Goal: Task Accomplishment & Management: Manage account settings

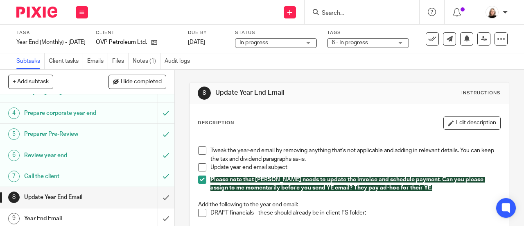
scroll to position [82, 0]
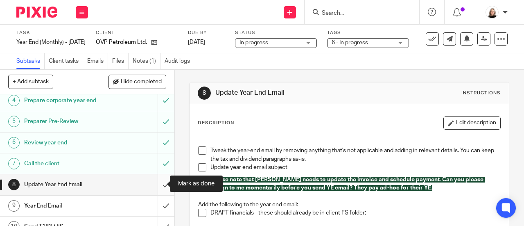
click at [156, 182] on input "submit" at bounding box center [87, 184] width 174 height 20
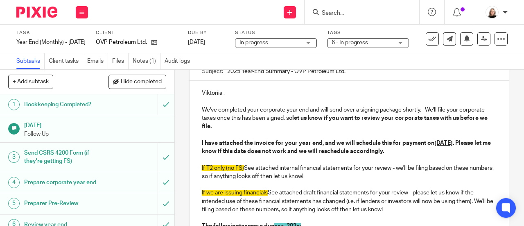
scroll to position [123, 0]
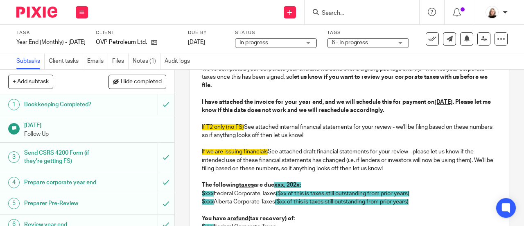
drag, startPoint x: 396, startPoint y: 171, endPoint x: 194, endPoint y: 149, distance: 202.6
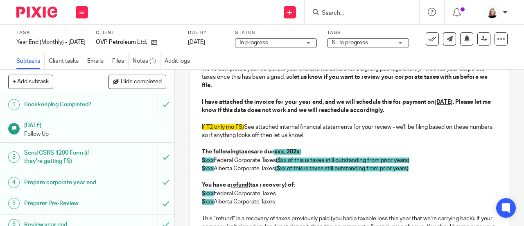
drag, startPoint x: 244, startPoint y: 130, endPoint x: 202, endPoint y: 139, distance: 42.4
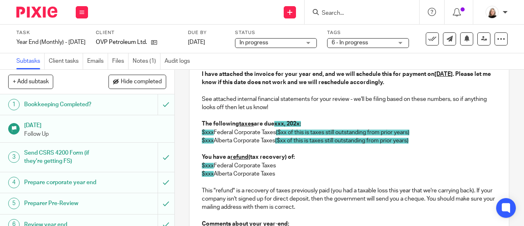
scroll to position [164, 0]
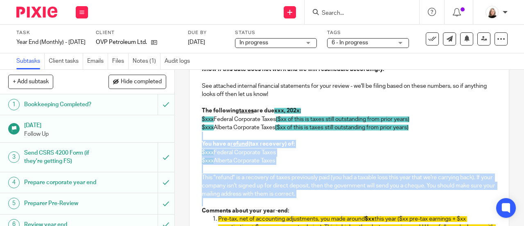
drag, startPoint x: 326, startPoint y: 202, endPoint x: 192, endPoint y: 137, distance: 148.9
click at [192, 137] on div "Viktoriia , We've completed your corporate year end and will send over a signin…" at bounding box center [349, 209] width 319 height 421
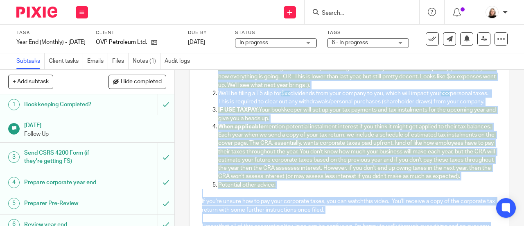
scroll to position [383, 0]
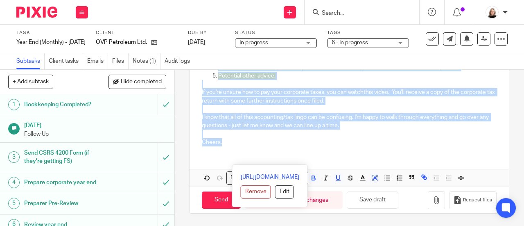
drag, startPoint x: 197, startPoint y: 170, endPoint x: 388, endPoint y: 231, distance: 200.4
click at [388, 225] on html "Work Email Clients Team Reports Work Email Clients Team Reports Settings Send n…" at bounding box center [262, 113] width 524 height 226
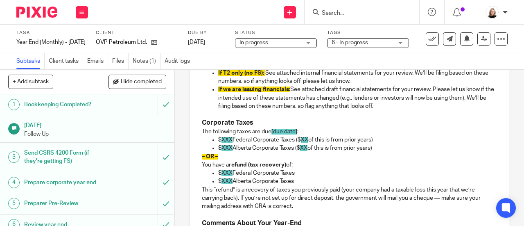
scroll to position [226, 0]
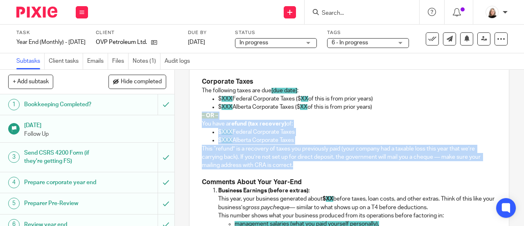
drag, startPoint x: 304, startPoint y: 168, endPoint x: 195, endPoint y: 120, distance: 118.9
click at [195, 120] on div "Viktoriia , We've completed your corporate year end and will send over a signin…" at bounding box center [349, 185] width 319 height 497
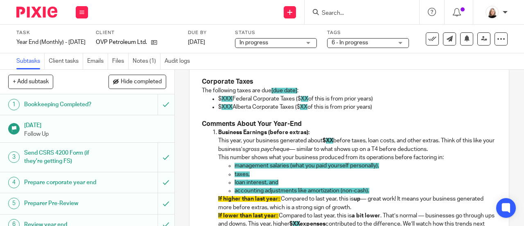
drag, startPoint x: 231, startPoint y: 100, endPoint x: 235, endPoint y: 92, distance: 8.8
click at [231, 100] on p "$ XXX Federal Corporate Taxes ($ XX of this is from prior years)" at bounding box center [357, 99] width 279 height 8
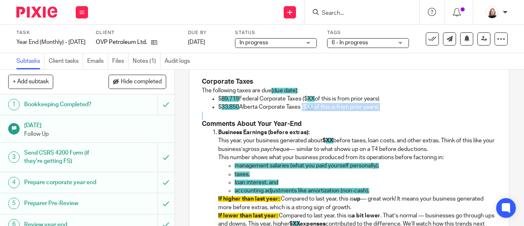
drag, startPoint x: 303, startPoint y: 111, endPoint x: 384, endPoint y: 115, distance: 81.6
click at [384, 115] on div "Viktoriia , We've completed your corporate year end and will send over a signin…" at bounding box center [349, 156] width 319 height 439
drag, startPoint x: 387, startPoint y: 102, endPoint x: 301, endPoint y: 104, distance: 86.4
click at [301, 103] on p "$ 89,719 Federal Corporate Taxes ($ XX of this is from prior years)" at bounding box center [357, 99] width 279 height 8
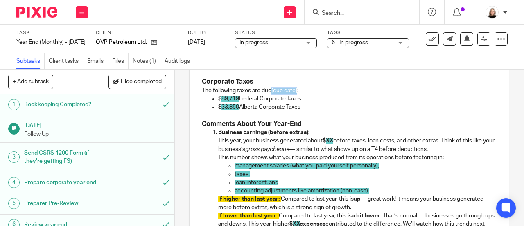
drag, startPoint x: 270, startPoint y: 93, endPoint x: 296, endPoint y: 95, distance: 26.3
click at [296, 95] on p "The following taxes are due [due date] :" at bounding box center [349, 90] width 295 height 8
drag, startPoint x: 272, startPoint y: 92, endPoint x: 275, endPoint y: 111, distance: 19.8
click at [275, 111] on div "Viktoriia , We've completed your corporate year end and will send over a signin…" at bounding box center [349, 156] width 319 height 439
click at [317, 102] on p "$ 89,719 Federal Corporate Taxes" at bounding box center [357, 99] width 279 height 8
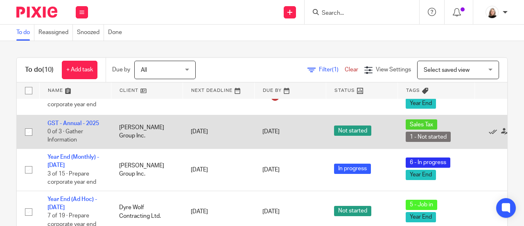
scroll to position [41, 0]
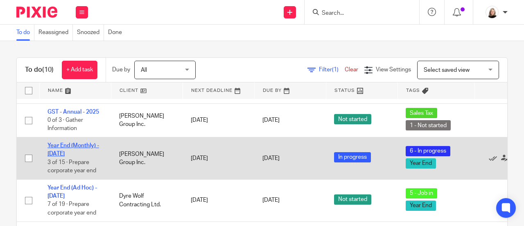
click at [68, 146] on link "Year End (Monthly) - June 2025" at bounding box center [74, 150] width 52 height 14
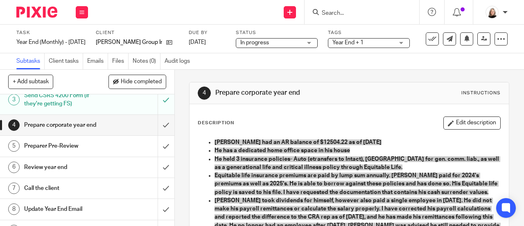
scroll to position [123, 0]
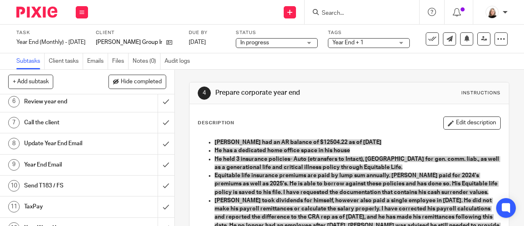
click at [96, 161] on h1 "Year End Email" at bounding box center [66, 165] width 84 height 12
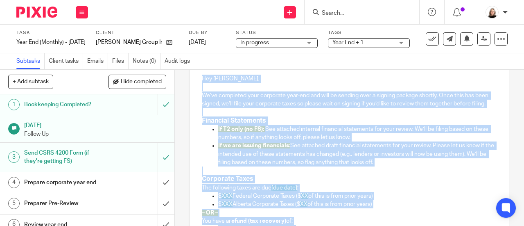
scroll to position [57, 0]
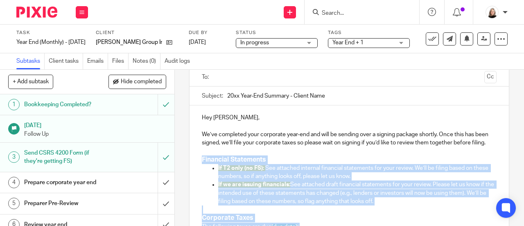
drag, startPoint x: 230, startPoint y: 147, endPoint x: 197, endPoint y: 170, distance: 40.0
copy div "Financial Statements If T2 only (no FS): See attached internal financial statem…"
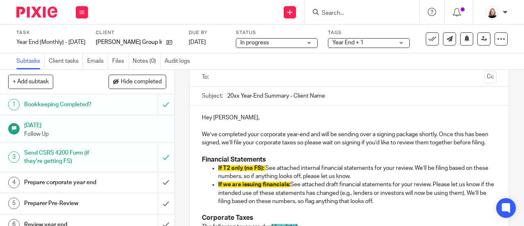
click at [343, 16] on input "Search" at bounding box center [358, 13] width 74 height 7
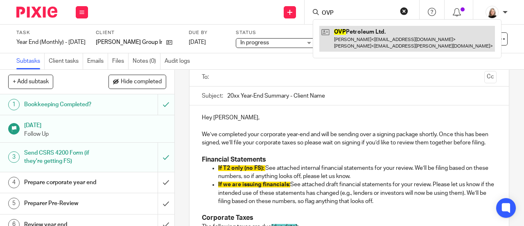
type input "OVP"
click at [361, 39] on link at bounding box center [407, 38] width 176 height 25
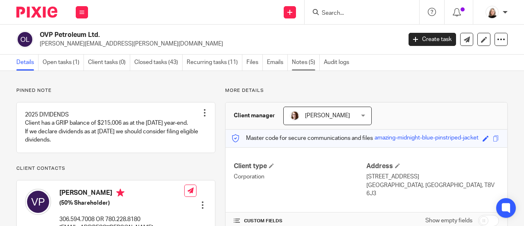
click at [300, 60] on link "Notes (5)" at bounding box center [306, 62] width 28 height 16
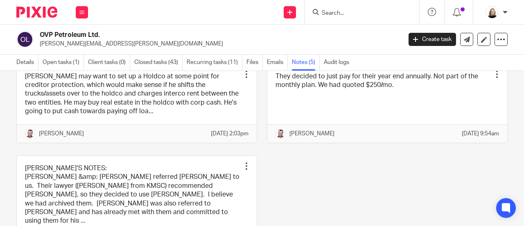
scroll to position [82, 0]
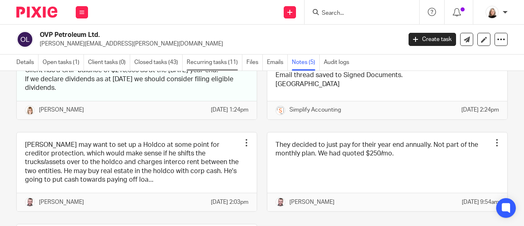
click at [206, 55] on link "Recurring tasks (11)" at bounding box center [215, 62] width 56 height 16
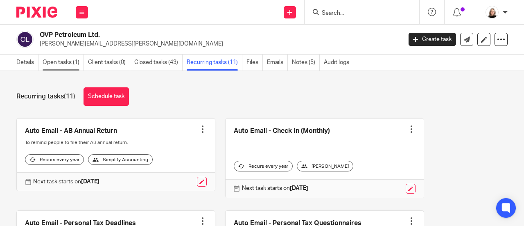
click at [68, 63] on link "Open tasks (1)" at bounding box center [63, 62] width 41 height 16
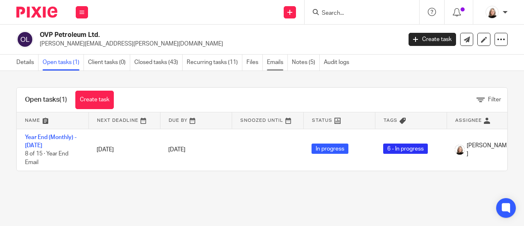
click at [279, 65] on link "Emails" at bounding box center [277, 62] width 21 height 16
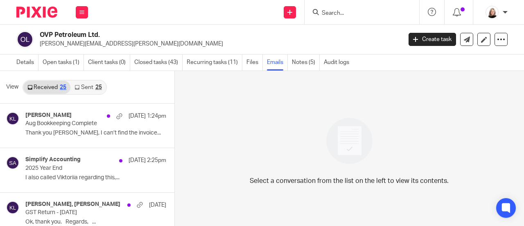
scroll to position [1, 0]
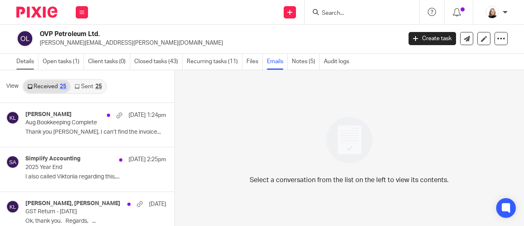
click at [29, 61] on link "Details" at bounding box center [27, 62] width 22 height 16
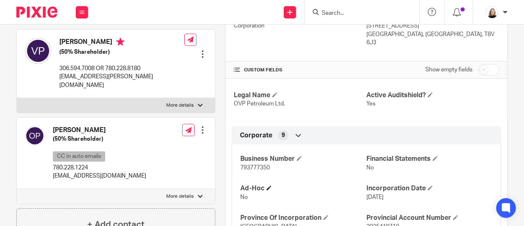
scroll to position [164, 0]
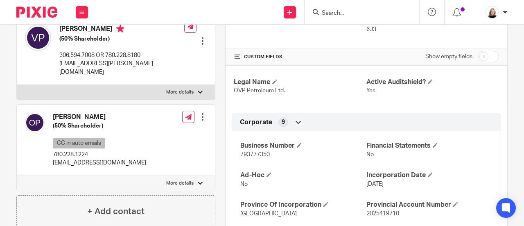
drag, startPoint x: 235, startPoint y: 147, endPoint x: 257, endPoint y: 151, distance: 22.5
click at [257, 151] on div "Business Number 793777350 Financial Statements No Ad-Hoc No Incorporation Date …" at bounding box center [367, 206] width 270 height 162
click at [264, 155] on span "793777350" at bounding box center [254, 155] width 29 height 6
drag, startPoint x: 270, startPoint y: 152, endPoint x: 231, endPoint y: 154, distance: 38.9
click at [232, 154] on div "Business Number 793777350 Financial Statements No Ad-Hoc No Incorporation Date …" at bounding box center [367, 206] width 270 height 162
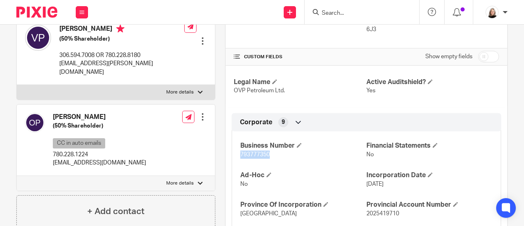
copy span "793777350"
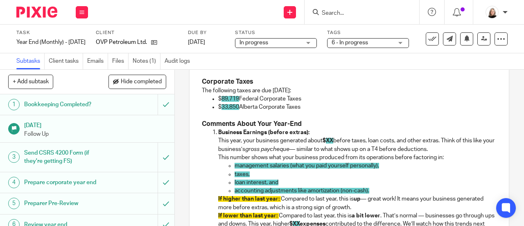
scroll to position [267, 0]
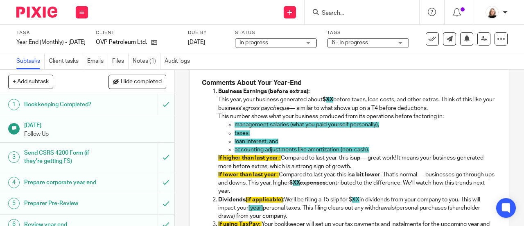
click at [281, 168] on p "If higher than last year: Compared to last year, this is up — great work! It me…" at bounding box center [357, 162] width 279 height 17
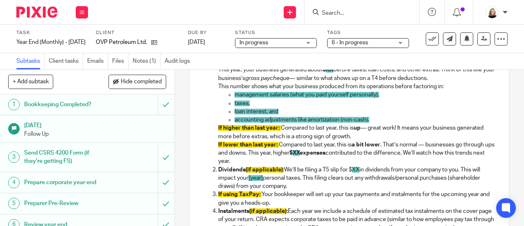
scroll to position [308, 0]
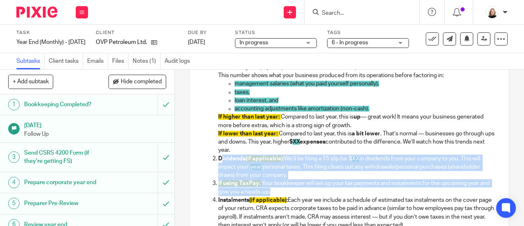
drag, startPoint x: 285, startPoint y: 193, endPoint x: 218, endPoint y: 160, distance: 74.6
click at [218, 160] on ol "Business Earnings (before extras): This year, your business generated about $ X…" at bounding box center [349, 137] width 295 height 183
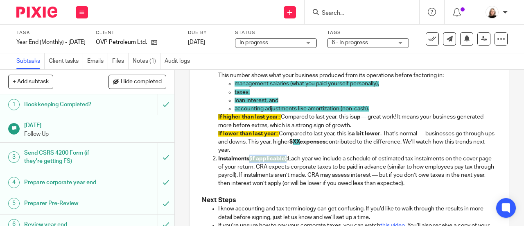
drag, startPoint x: 246, startPoint y: 162, endPoint x: 284, endPoint y: 163, distance: 37.7
click at [284, 161] on strong "Instalments (if applicable) :" at bounding box center [253, 159] width 70 height 6
click at [389, 154] on p "If lower than last year: Compared to last year, this is a bit lower . That’s no…" at bounding box center [357, 141] width 279 height 25
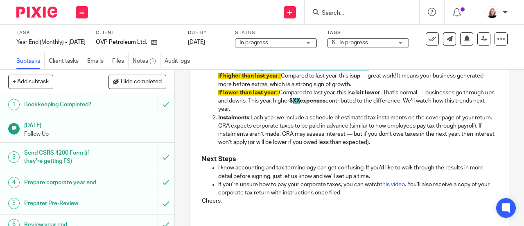
scroll to position [390, 0]
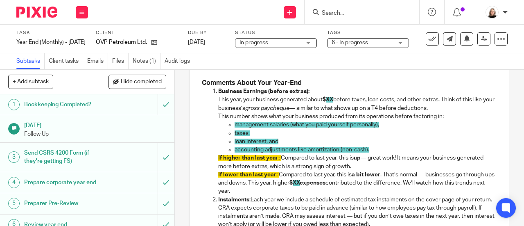
scroll to position [226, 0]
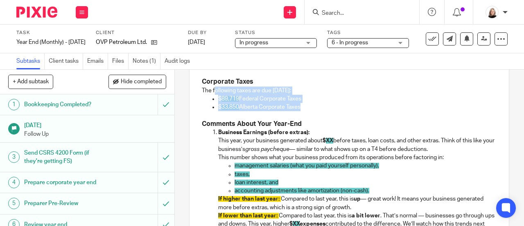
drag, startPoint x: 300, startPoint y: 111, endPoint x: 213, endPoint y: 95, distance: 88.2
click at [213, 95] on div "Viktoriia , We've completed your corporate year end and will send over a signin…" at bounding box center [349, 140] width 319 height 406
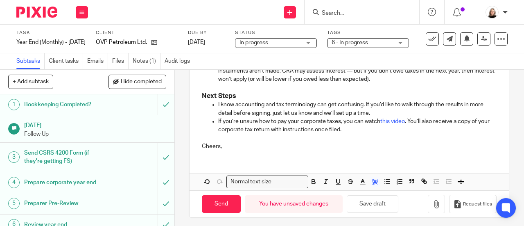
scroll to position [418, 0]
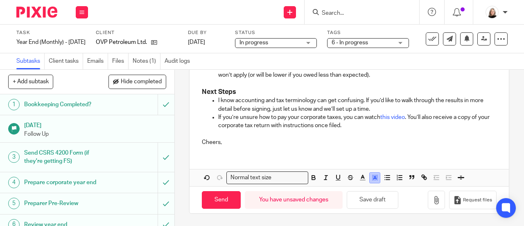
click at [371, 179] on icon "button" at bounding box center [374, 177] width 7 height 7
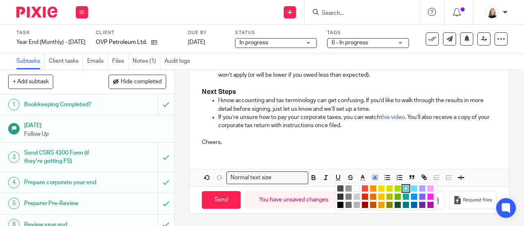
click at [354, 188] on li "color:#FFFFFF" at bounding box center [357, 188] width 6 height 6
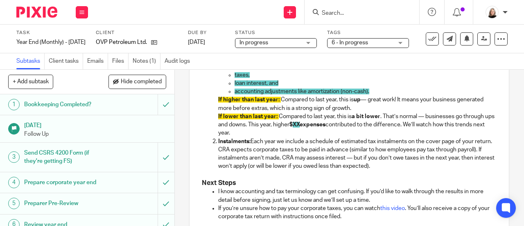
scroll to position [254, 0]
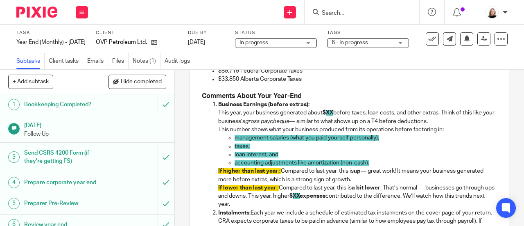
click at [383, 125] on p "Business Earnings (before extras): This year, your business generated about $ X…" at bounding box center [357, 112] width 279 height 25
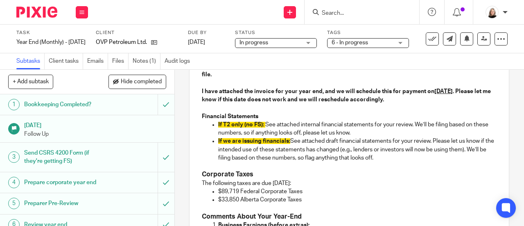
scroll to position [131, 0]
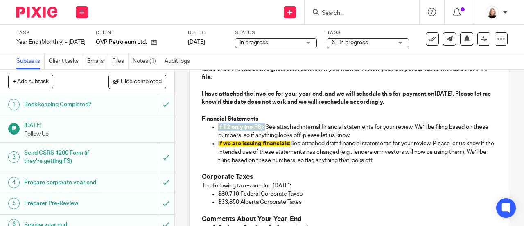
drag, startPoint x: 264, startPoint y: 131, endPoint x: 215, endPoint y: 131, distance: 48.3
click at [215, 131] on ul "If T2 only (no FS): See attached internal financial statements for your review.…" at bounding box center [349, 143] width 295 height 41
drag, startPoint x: 396, startPoint y: 160, endPoint x: 215, endPoint y: 147, distance: 182.3
click at [215, 147] on ul "See attached internal financial statements for your review. We’ll be filing bas…" at bounding box center [349, 143] width 295 height 41
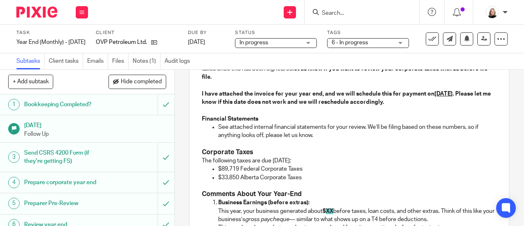
drag, startPoint x: 365, startPoint y: 165, endPoint x: 358, endPoint y: 156, distance: 11.1
click at [365, 165] on p "The following taxes are due September 30, 2025:" at bounding box center [349, 160] width 295 height 8
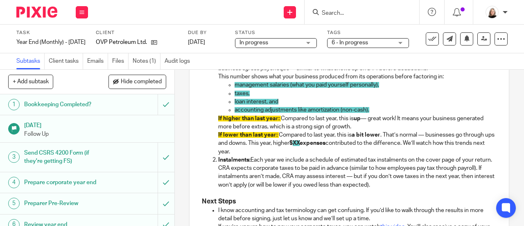
scroll to position [295, 0]
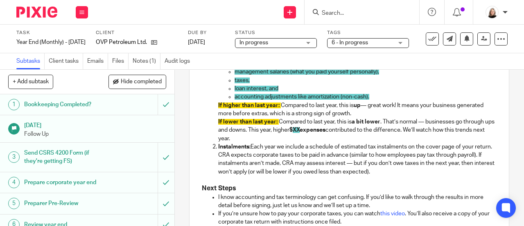
click at [326, 132] on strong "$ XX expenses" at bounding box center [308, 130] width 36 height 6
click at [259, 143] on p "If lower than last year: Compared to last year, this is a bit lower . That’s no…" at bounding box center [357, 130] width 279 height 25
click at [278, 143] on p "If lower than last year: Compared to last year, this is a bit lower . That’s no…" at bounding box center [357, 130] width 279 height 25
drag, startPoint x: 263, startPoint y: 140, endPoint x: 208, endPoint y: 124, distance: 57.0
click at [208, 124] on ol "Business Earnings (before extras): This year, your business generated about $ X…" at bounding box center [349, 104] width 295 height 141
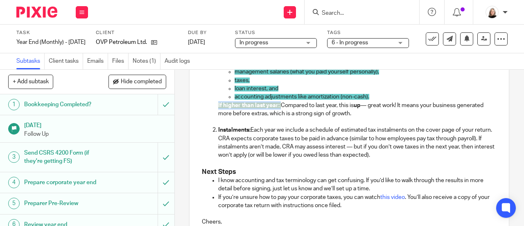
drag, startPoint x: 280, startPoint y: 108, endPoint x: 204, endPoint y: 106, distance: 76.6
click at [204, 106] on ol "Business Earnings (before extras): This year, your business generated about $ X…" at bounding box center [349, 96] width 295 height 125
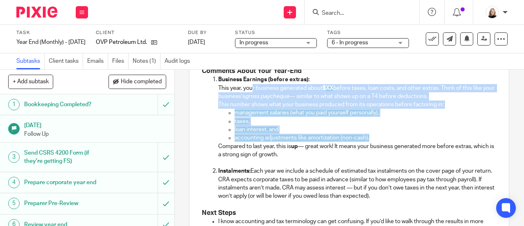
drag, startPoint x: 369, startPoint y: 141, endPoint x: 250, endPoint y: 93, distance: 128.4
click at [250, 93] on li "Business Earnings (before extras): This year, your business generated about $ X…" at bounding box center [357, 120] width 279 height 91
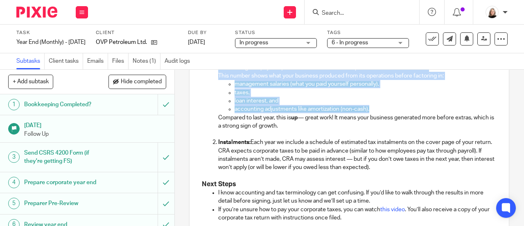
scroll to position [336, 0]
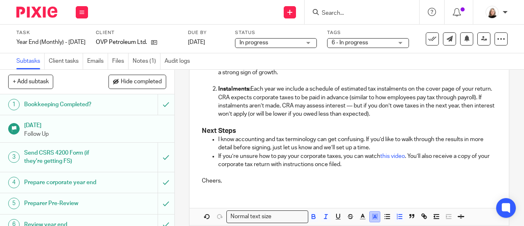
click at [374, 214] on rect "button" at bounding box center [374, 214] width 0 height 0
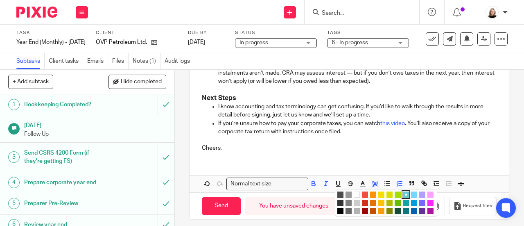
scroll to position [376, 0]
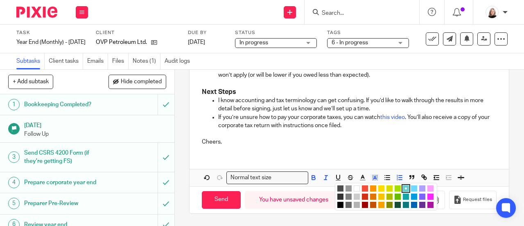
click at [354, 189] on li "color:#FFFFFF" at bounding box center [357, 188] width 6 height 6
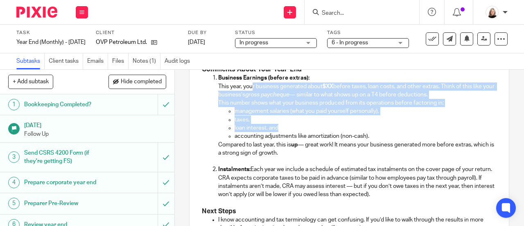
scroll to position [212, 0]
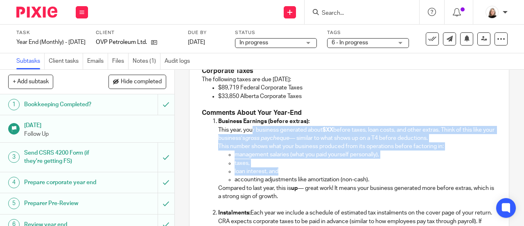
click at [319, 146] on p "This number shows what your business produced from its operations before factor…" at bounding box center [357, 146] width 279 height 8
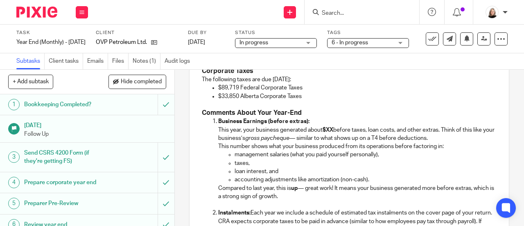
click at [332, 133] on strong "$XX" at bounding box center [328, 130] width 11 height 6
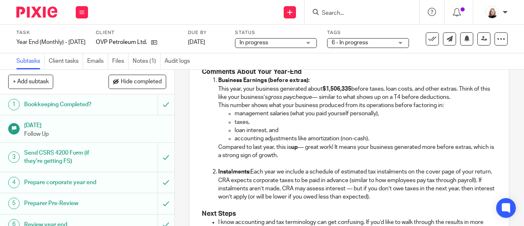
click at [297, 163] on p at bounding box center [357, 163] width 279 height 8
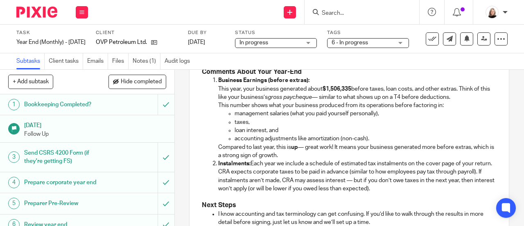
click at [317, 160] on p "Compared to last year, this is up — great work! It means your business generate…" at bounding box center [357, 151] width 279 height 17
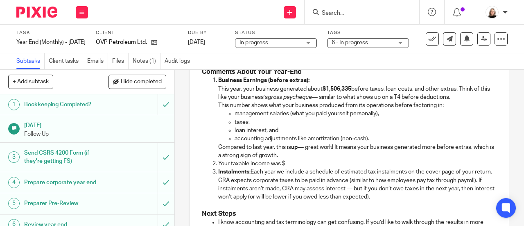
click at [242, 171] on strong "Instalments:" at bounding box center [234, 172] width 32 height 6
click at [218, 168] on p "Your taxable income was $" at bounding box center [357, 163] width 279 height 8
click at [396, 164] on p "After some adjustments for tax purposes, your taxable income was $" at bounding box center [357, 163] width 279 height 8
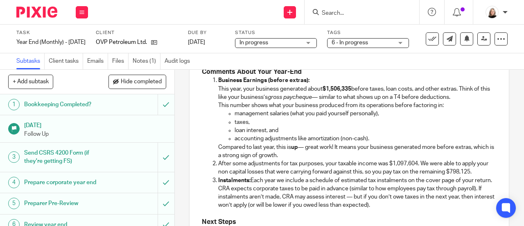
click at [329, 136] on p "accounting adjustments like amortization (non-cash)." at bounding box center [366, 138] width 262 height 8
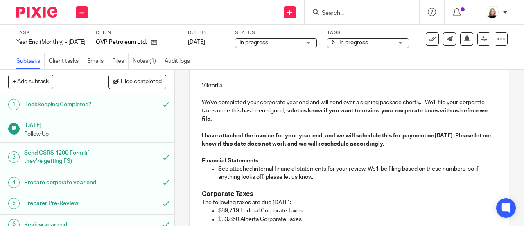
scroll to position [48, 0]
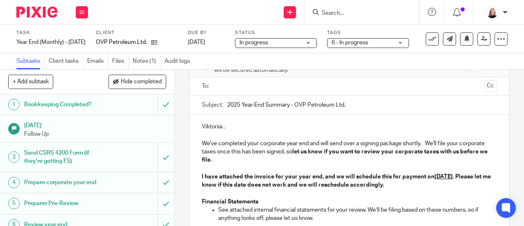
click at [259, 84] on input "text" at bounding box center [349, 86] width 264 height 9
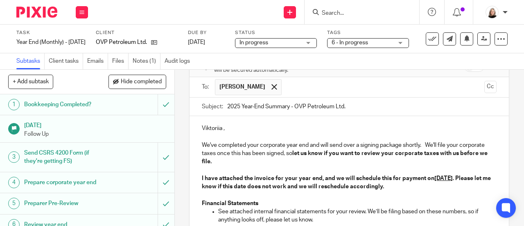
click at [296, 86] on input "text" at bounding box center [384, 87] width 196 height 16
click at [220, 132] on p "Viktoriia ," at bounding box center [349, 128] width 295 height 8
click at [380, 89] on input "text" at bounding box center [420, 87] width 121 height 16
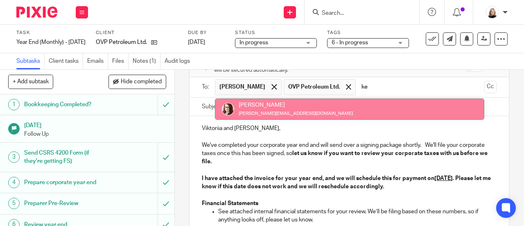
type input "kel"
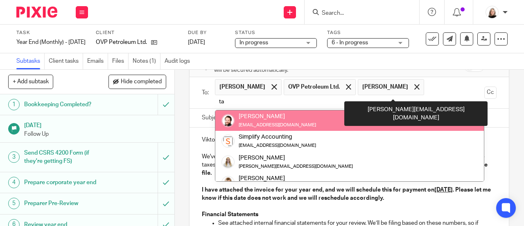
type input "tay"
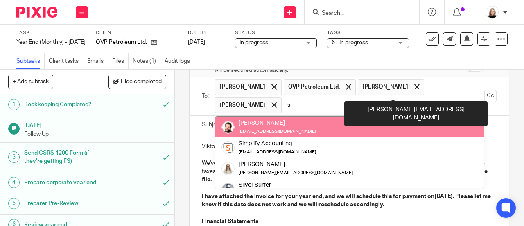
type input "sim"
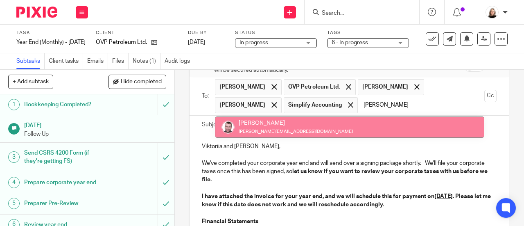
type input "shaw"
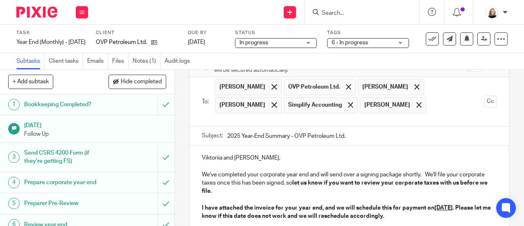
click at [348, 178] on p "We've completed your corporate year end and will send over a signing package sh…" at bounding box center [349, 182] width 295 height 25
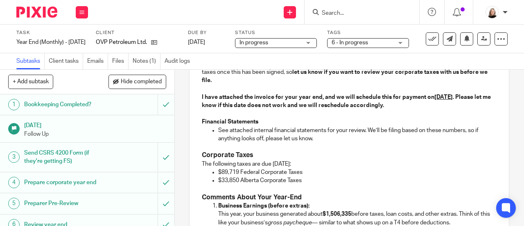
scroll to position [171, 0]
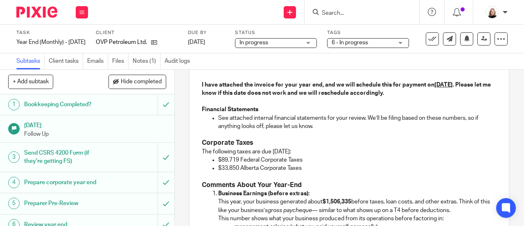
click at [359, 147] on p "The following taxes are due September 30, 2025:" at bounding box center [349, 151] width 295 height 8
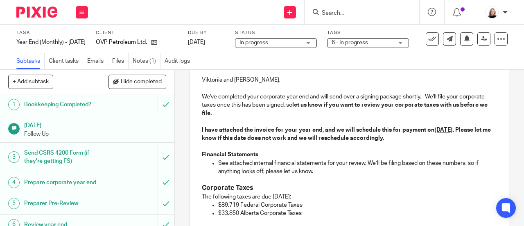
scroll to position [125, 0]
click at [204, 128] on strong "I have attached the invoice for your year end, and we will schedule this for pa…" at bounding box center [347, 135] width 290 height 14
click at [312, 127] on p "We've attached the invoice for your year end, and we will schedule this for pay…" at bounding box center [349, 135] width 295 height 17
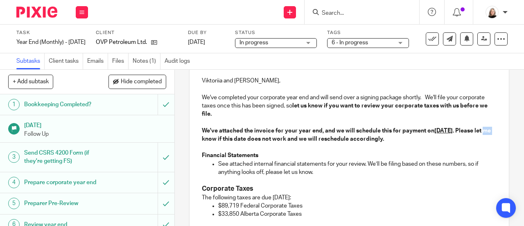
drag, startPoint x: 262, startPoint y: 131, endPoint x: 254, endPoint y: 129, distance: 7.7
click at [254, 129] on strong "We've attached the invoice for your year end, and we will schedule this for pay…" at bounding box center [347, 135] width 290 height 14
click at [316, 143] on p "Financial Statements" at bounding box center [349, 151] width 295 height 17
click at [366, 129] on strong "We've attached the invoice for your year end, and we will schedule this for pay…" at bounding box center [342, 135] width 281 height 14
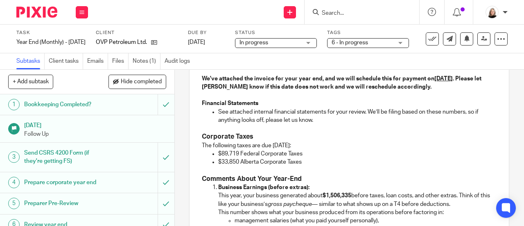
scroll to position [166, 0]
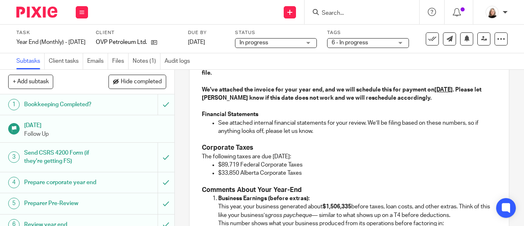
click at [218, 119] on p "See attached internal financial statements for your review. We’ll be filing bas…" at bounding box center [357, 127] width 279 height 17
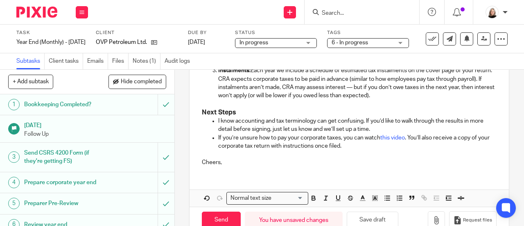
scroll to position [412, 0]
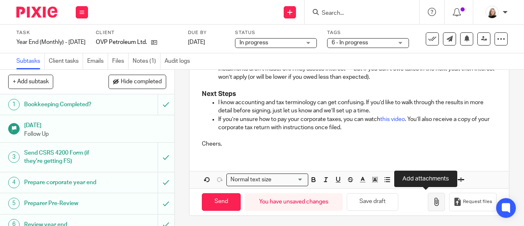
click at [433, 198] on icon "button" at bounding box center [437, 201] width 8 height 8
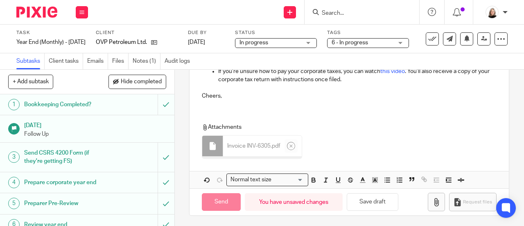
scroll to position [458, 0]
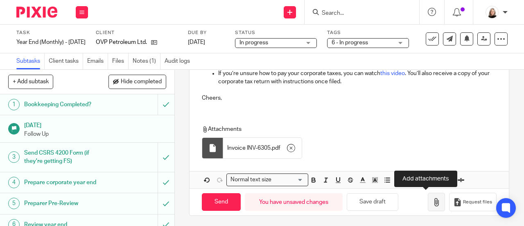
click at [433, 202] on icon "button" at bounding box center [437, 202] width 8 height 8
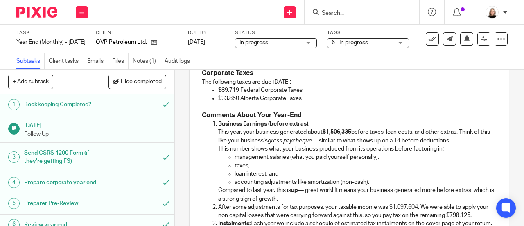
scroll to position [253, 0]
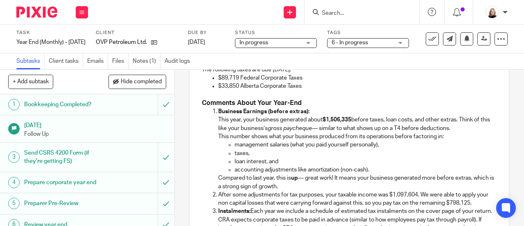
click at [355, 198] on p "After some adjustments for tax purposes, your taxable income was $1,097,604. We…" at bounding box center [357, 198] width 279 height 17
click at [426, 203] on p "After some adjustments for tax purposes, your taxable income was $1,097,604. We…" at bounding box center [357, 198] width 279 height 17
drag, startPoint x: 229, startPoint y: 193, endPoint x: 258, endPoint y: 195, distance: 28.8
click at [258, 195] on p "After some adjustments for tax purposes, your taxable income was $1,097,604. We…" at bounding box center [357, 198] width 279 height 17
click at [346, 190] on p "After some adjustments for tax purposes, your taxable income was $1,097,604. We…" at bounding box center [357, 198] width 279 height 17
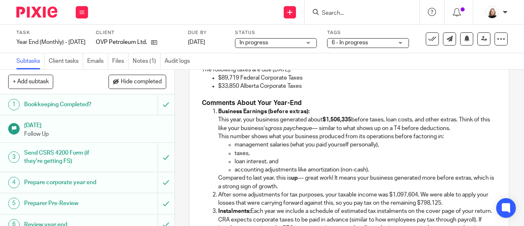
click at [430, 194] on p "After some adjustments for tax purposes, your taxable income was $1,097,604. We…" at bounding box center [357, 198] width 279 height 17
click at [464, 190] on p "After some adjustments for tax purposes, your taxable income was $1,097,604. We…" at bounding box center [357, 198] width 279 height 17
click at [457, 193] on p "After some adjustments for tax purposes, your taxable income was $1,097,604. We…" at bounding box center [357, 198] width 279 height 17
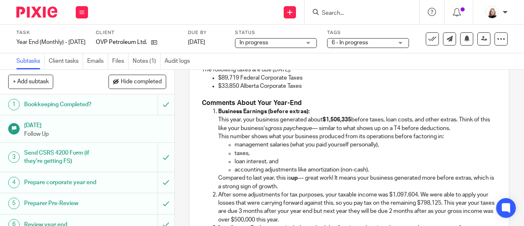
drag, startPoint x: 446, startPoint y: 209, endPoint x: 440, endPoint y: 205, distance: 7.4
click at [443, 209] on p "After some adjustments for tax purposes, your taxable income was $1,097,604. We…" at bounding box center [357, 206] width 279 height 33
click at [365, 211] on p "After some adjustments for tax purposes, your taxable income was $1,097,604. We…" at bounding box center [357, 206] width 279 height 33
click at [354, 211] on p "After some adjustments for tax purposes, your taxable income was $1,097,604. We…" at bounding box center [357, 206] width 279 height 33
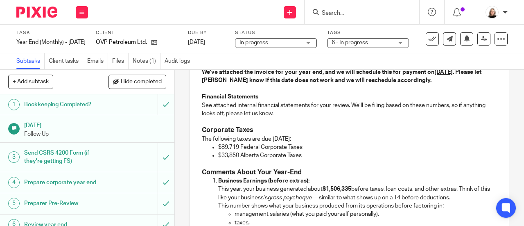
scroll to position [171, 0]
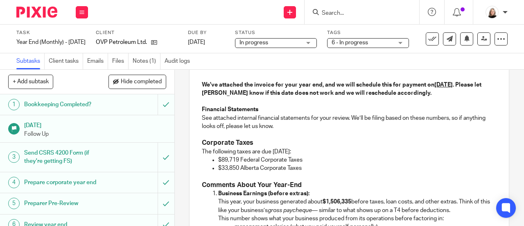
drag, startPoint x: 271, startPoint y: 142, endPoint x: 308, endPoint y: 142, distance: 36.5
click at [308, 147] on p "The following taxes are due September 30, 2025:" at bounding box center [349, 151] width 295 height 8
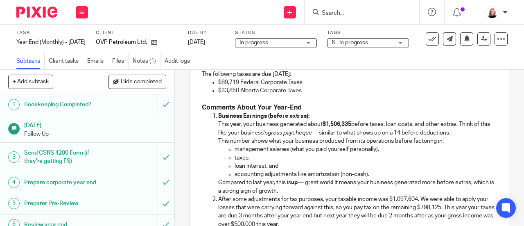
scroll to position [294, 0]
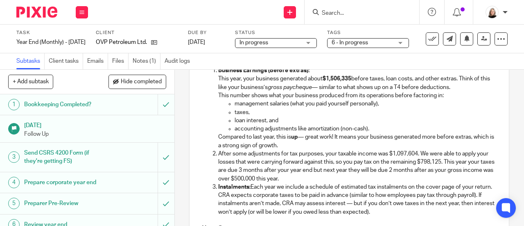
click at [378, 172] on p "After some adjustments for tax purposes, your taxable income was $1,097,604. We…" at bounding box center [357, 165] width 279 height 33
click at [330, 157] on p "After some adjustments for tax purposes, your taxable income was $1,097,604. We…" at bounding box center [357, 165] width 279 height 33
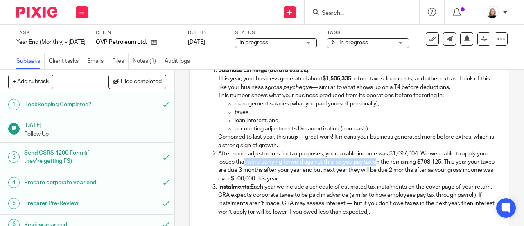
drag, startPoint x: 256, startPoint y: 152, endPoint x: 389, endPoint y: 156, distance: 133.6
click at [389, 156] on p "After some adjustments for tax purposes, your taxable income was $1,097,604. We…" at bounding box center [357, 165] width 279 height 33
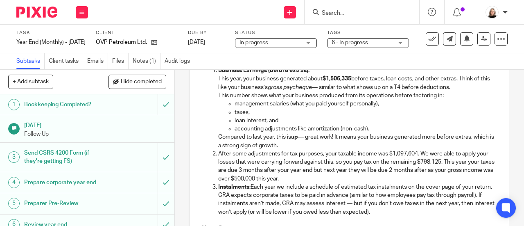
click at [378, 165] on p "After some adjustments for tax purposes, your taxable income was $1,097,604. We…" at bounding box center [357, 165] width 279 height 33
click at [365, 154] on p "After some adjustments for tax purposes, your taxable income was $1,097,604. We…" at bounding box center [357, 165] width 279 height 33
click at [368, 153] on p "After some adjustments for tax purposes, your taxable income was $1,097,604. We…" at bounding box center [357, 165] width 279 height 33
drag, startPoint x: 348, startPoint y: 153, endPoint x: 387, endPoint y: 155, distance: 38.6
click at [387, 155] on p "After some adjustments for tax purposes, your taxable income was $1,097,604. We…" at bounding box center [357, 165] width 279 height 33
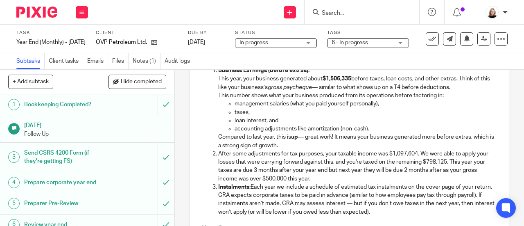
click at [372, 156] on p "After some adjustments for tax purposes, your taxable income was $1,097,604. We…" at bounding box center [357, 165] width 279 height 33
click at [374, 157] on p "After some adjustments for tax purposes, your taxable income was $1,097,604. We…" at bounding box center [357, 165] width 279 height 33
drag, startPoint x: 249, startPoint y: 145, endPoint x: 336, endPoint y: 147, distance: 86.8
click at [336, 149] on p "After some adjustments for tax purposes, your taxable income was $1,097,604. We…" at bounding box center [357, 165] width 279 height 33
click at [333, 149] on p "After some adjustments for tax purposes, your taxable income was $1,097,604. We…" at bounding box center [357, 165] width 279 height 33
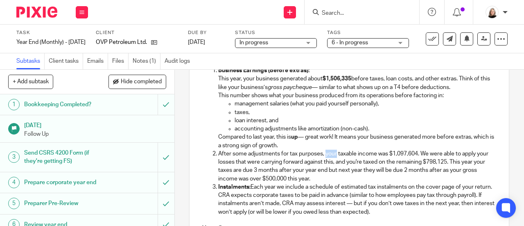
drag, startPoint x: 324, startPoint y: 146, endPoint x: 335, endPoint y: 145, distance: 11.1
click at [335, 149] on p "After some adjustments for tax purposes, your taxable income was $1,097,604. We…" at bounding box center [357, 165] width 279 height 33
click at [332, 164] on p "After some adjustments for tax purposes, the taxable income was $1,097,604. We …" at bounding box center [357, 165] width 279 height 33
click at [331, 149] on p "After some adjustments for tax purposes, the taxable income was $1,097,604. We …" at bounding box center [357, 165] width 279 height 33
drag, startPoint x: 240, startPoint y: 157, endPoint x: 331, endPoint y: 163, distance: 91.1
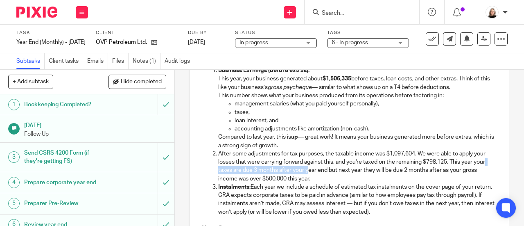
click at [331, 163] on p "After some adjustments for tax purposes, the taxable income was $1,097,604. We …" at bounding box center [357, 165] width 279 height 33
click at [388, 167] on p "After some adjustments for tax purposes, the taxable income was $1,097,604. We …" at bounding box center [357, 165] width 279 height 33
click at [364, 155] on p "After some adjustments for tax purposes, the taxable income was $1,097,604. We …" at bounding box center [357, 165] width 279 height 33
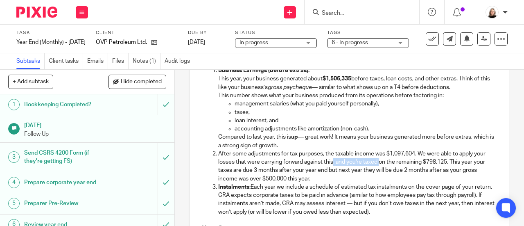
drag, startPoint x: 345, startPoint y: 152, endPoint x: 391, endPoint y: 155, distance: 45.6
click at [391, 155] on p "After some adjustments for tax purposes, the taxable income was $1,097,604. We …" at bounding box center [357, 165] width 279 height 33
click at [426, 154] on p "After some adjustments for tax purposes, the taxable income was $1,097,604. We …" at bounding box center [357, 165] width 279 height 33
click at [348, 166] on p "After some adjustments for tax purposes, the taxable income was $1,097,604. We …" at bounding box center [357, 165] width 279 height 33
click at [346, 166] on p "After some adjustments for tax purposes, the taxable income was $1,097,604. We …" at bounding box center [357, 165] width 279 height 33
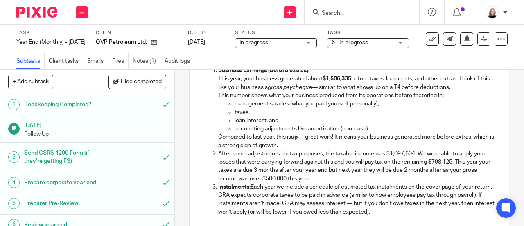
click at [370, 170] on p "After some adjustments for tax purposes, the taxable income was $1,097,604. We …" at bounding box center [357, 165] width 279 height 33
click at [254, 158] on p "After some adjustments for tax purposes, the taxable income was $1,097,604. We …" at bounding box center [357, 165] width 279 height 33
drag, startPoint x: 238, startPoint y: 162, endPoint x: 370, endPoint y: 169, distance: 132.1
click at [370, 169] on p "After some adjustments for tax purposes, the taxable income was $1,097,604. We …" at bounding box center [357, 165] width 279 height 33
click at [365, 173] on p "After some adjustments for tax purposes, the taxable income was $1,097,604. We …" at bounding box center [357, 165] width 279 height 33
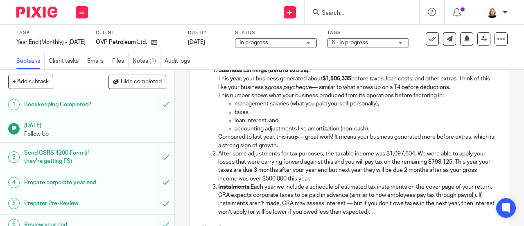
click at [449, 163] on p "After some adjustments for tax purposes, the taxable income was $1,097,604. We …" at bounding box center [357, 165] width 279 height 33
click at [407, 168] on p "After some adjustments for tax purposes, the taxable income was $1,097,604. We …" at bounding box center [357, 165] width 279 height 33
click at [373, 183] on p "Instalments: Each year we include a schedule of estimated tax instalments on th…" at bounding box center [357, 199] width 279 height 33
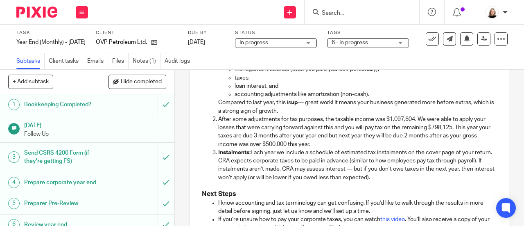
scroll to position [328, 0]
click at [319, 136] on p "After some adjustments for tax purposes, the taxable income was $1,097,604. We …" at bounding box center [357, 132] width 279 height 33
click at [364, 136] on p "After some adjustments for tax purposes, the taxable income was $1,097,604. We …" at bounding box center [357, 132] width 279 height 33
click at [260, 128] on p "After some adjustments for tax purposes, the taxable income was $1,097,604. We …" at bounding box center [357, 132] width 279 height 33
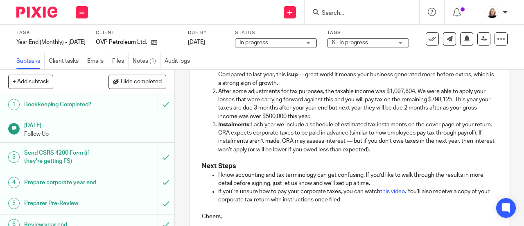
scroll to position [369, 0]
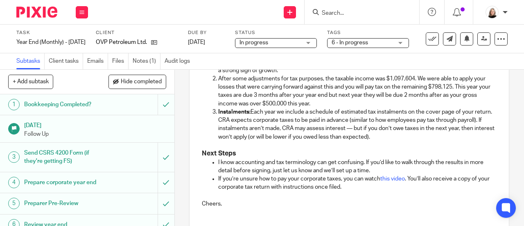
click at [301, 114] on p "Instalments: Each year we include a schedule of estimated tax instalments on th…" at bounding box center [357, 124] width 279 height 33
click at [260, 108] on p "Instalments: Each year we include a schedule of estimated tax instalments on th…" at bounding box center [357, 124] width 279 height 33
drag, startPoint x: 229, startPoint y: 95, endPoint x: 242, endPoint y: 96, distance: 13.9
click at [242, 96] on p "After some adjustments for tax purposes, the taxable income was $1,097,604. We …" at bounding box center [357, 91] width 279 height 33
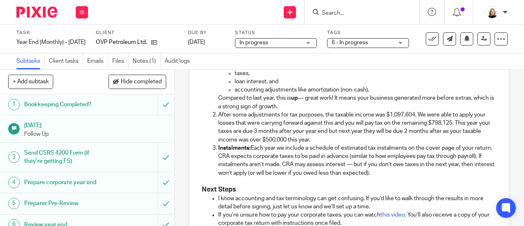
scroll to position [287, 0]
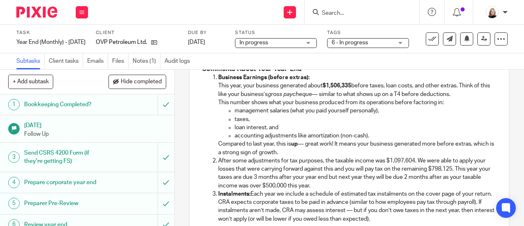
click at [357, 159] on p "After some adjustments for tax purposes, the taxable income was $1,097,604. We …" at bounding box center [357, 172] width 279 height 33
click at [378, 156] on p "After some adjustments for tax purposes, the taxable income was $1,097,604. We …" at bounding box center [357, 172] width 279 height 33
click at [344, 161] on p "After some adjustments for tax purposes, the taxable income was $1,097,604. We …" at bounding box center [357, 172] width 279 height 33
drag, startPoint x: 324, startPoint y: 151, endPoint x: 331, endPoint y: 151, distance: 7.0
click at [331, 156] on p "After some adjustments for tax purposes, the taxable income was $1,097,604. We …" at bounding box center [357, 172] width 279 height 33
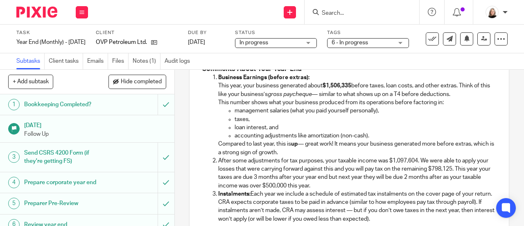
click at [403, 169] on p "After some adjustments for tax purposes, your taxable income was $1,097,604. We…" at bounding box center [357, 172] width 279 height 33
click at [371, 175] on p "After some adjustments for tax purposes, your taxable income was $1,097,604. We…" at bounding box center [357, 172] width 279 height 33
click at [366, 177] on p "After some adjustments for tax purposes, your taxable income was $1,097,604. We…" at bounding box center [357, 172] width 279 height 33
click at [374, 175] on p "After some adjustments for tax purposes, your taxable income was $1,097,604. We…" at bounding box center [357, 172] width 279 height 33
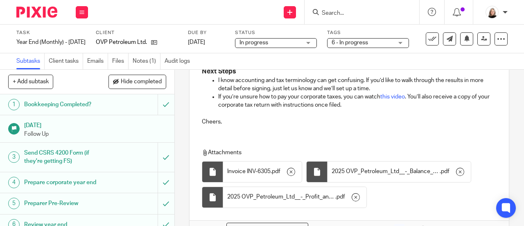
scroll to position [492, 0]
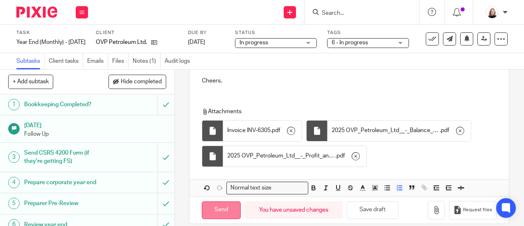
click at [229, 201] on input "Send" at bounding box center [221, 210] width 39 height 18
type input "Sent"
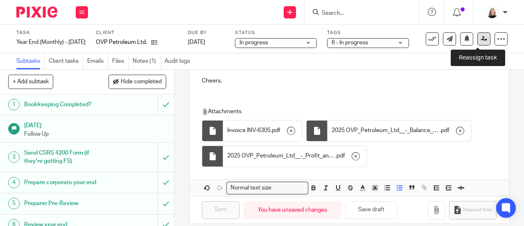
click at [481, 40] on icon at bounding box center [484, 39] width 6 height 6
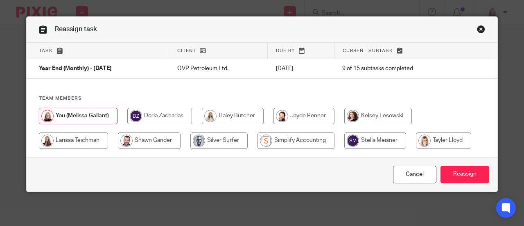
click at [285, 138] on input "radio" at bounding box center [296, 140] width 77 height 16
radio input "true"
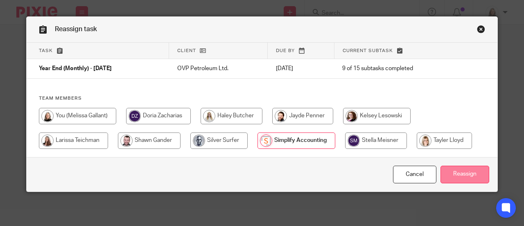
click at [455, 174] on input "Reassign" at bounding box center [465, 174] width 49 height 18
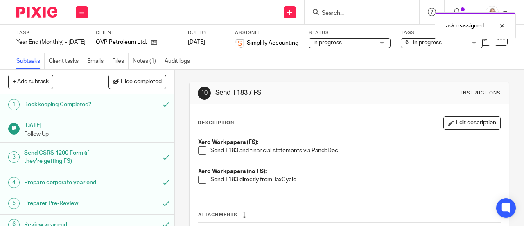
click at [47, 9] on img at bounding box center [36, 12] width 41 height 11
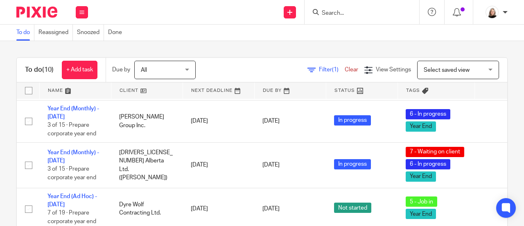
scroll to position [123, 0]
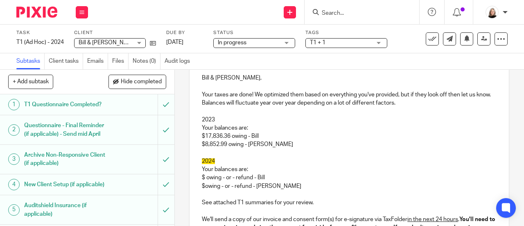
scroll to position [123, 0]
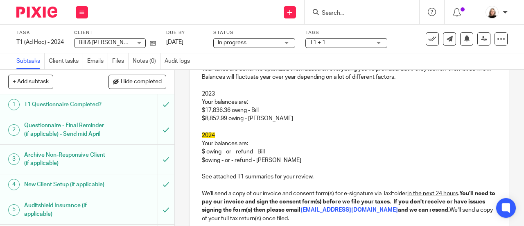
click at [217, 134] on p "2024" at bounding box center [349, 135] width 295 height 8
drag, startPoint x: 207, startPoint y: 113, endPoint x: 228, endPoint y: 114, distance: 20.9
click at [228, 114] on p "$17,836.36 owing - Bill" at bounding box center [349, 110] width 295 height 8
drag, startPoint x: 202, startPoint y: 122, endPoint x: 224, endPoint y: 121, distance: 22.1
click at [224, 121] on p "$8,852.99 owing - [PERSON_NAME]" at bounding box center [349, 118] width 295 height 8
